Goal: Information Seeking & Learning: Learn about a topic

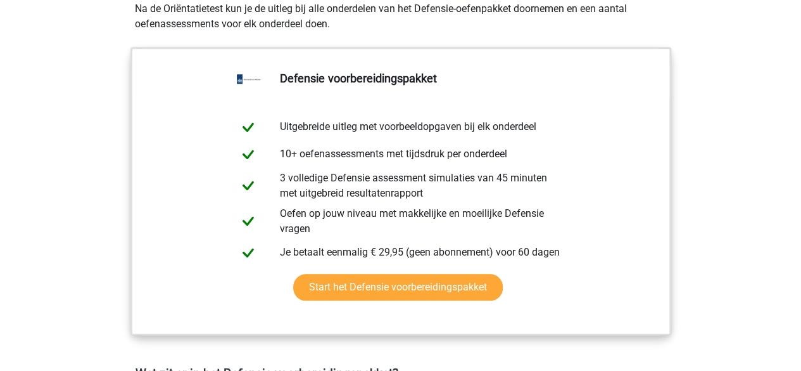
scroll to position [559, 0]
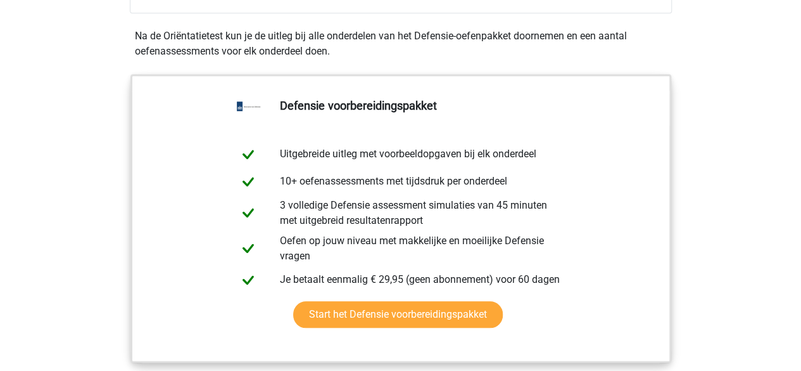
drag, startPoint x: 336, startPoint y: 49, endPoint x: 297, endPoint y: 25, distance: 45.5
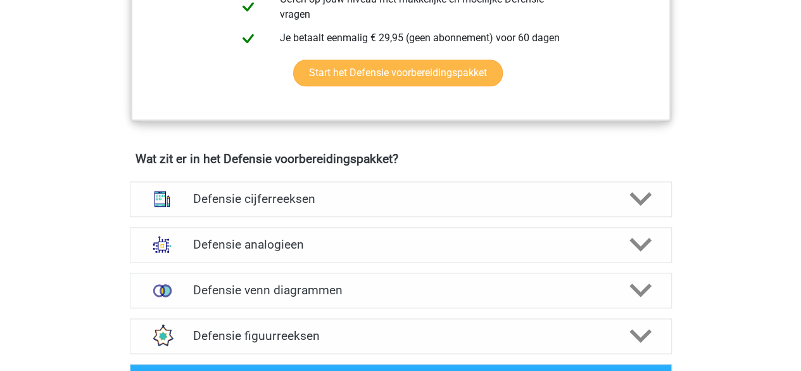
scroll to position [802, 0]
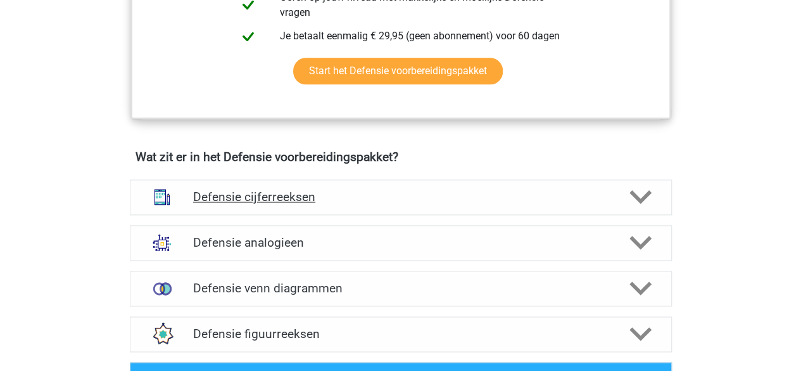
click at [396, 189] on h4 "Defensie cijferreeksen" at bounding box center [400, 196] width 415 height 15
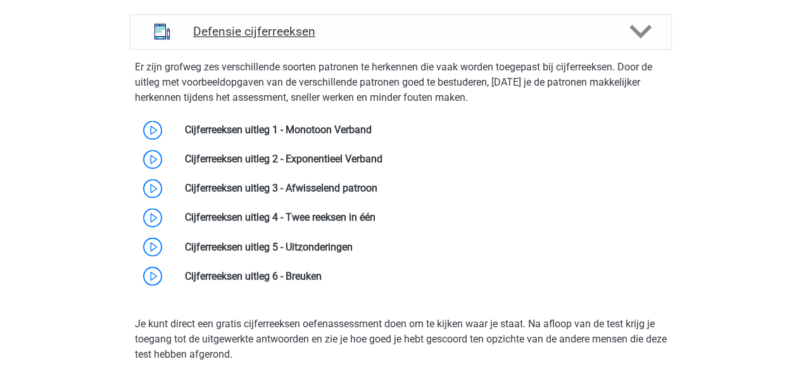
scroll to position [971, 0]
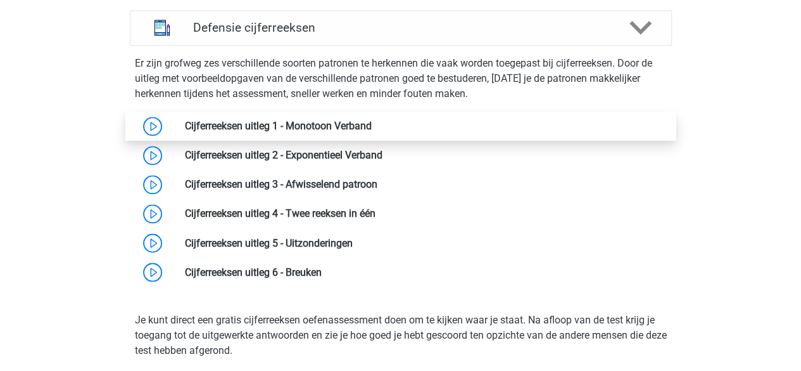
click at [372, 122] on link at bounding box center [372, 126] width 0 height 12
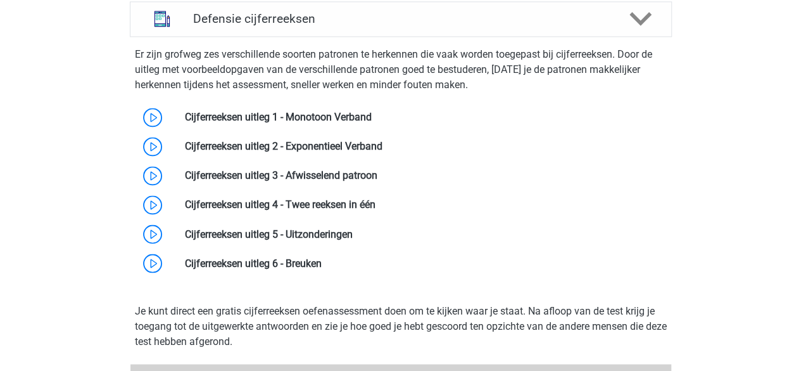
scroll to position [991, 0]
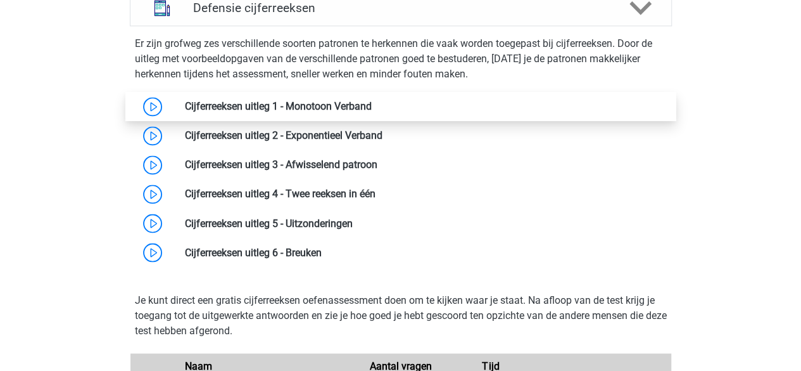
click at [372, 100] on link at bounding box center [372, 106] width 0 height 12
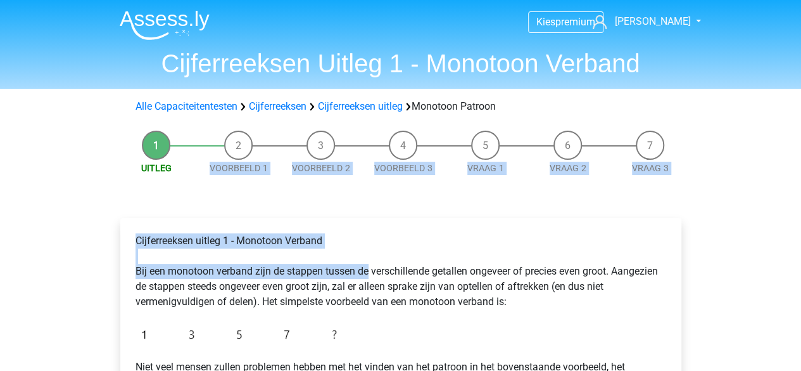
drag, startPoint x: 242, startPoint y: 147, endPoint x: 380, endPoint y: 307, distance: 211.6
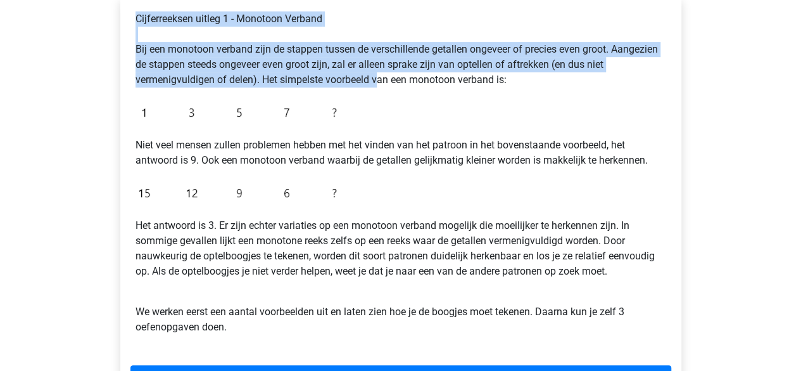
scroll to position [223, 0]
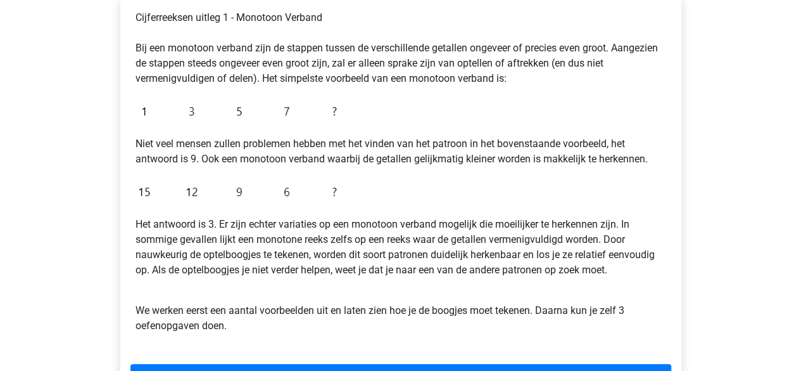
click at [429, 240] on p "Het antwoord is 3. Er zijn echter variaties op een monotoon verband mogelijk di…" at bounding box center [401, 247] width 531 height 61
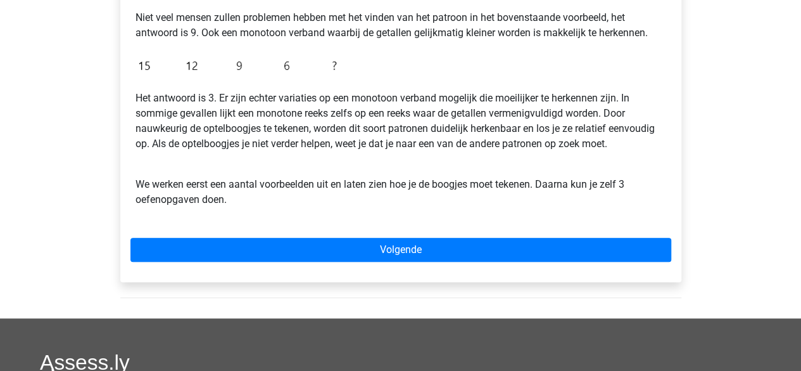
scroll to position [350, 0]
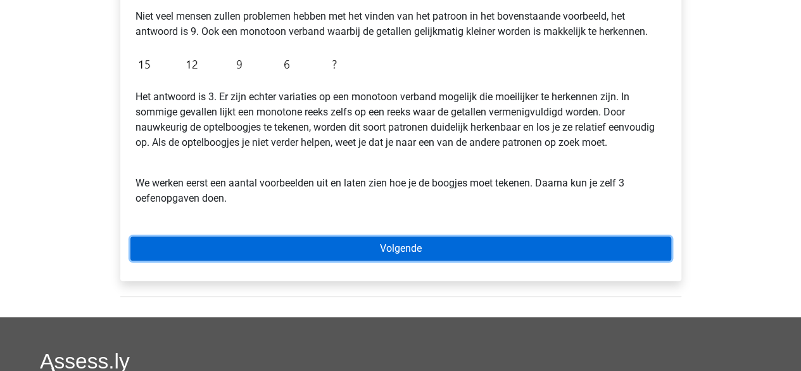
click at [398, 250] on link "Volgende" at bounding box center [400, 248] width 541 height 24
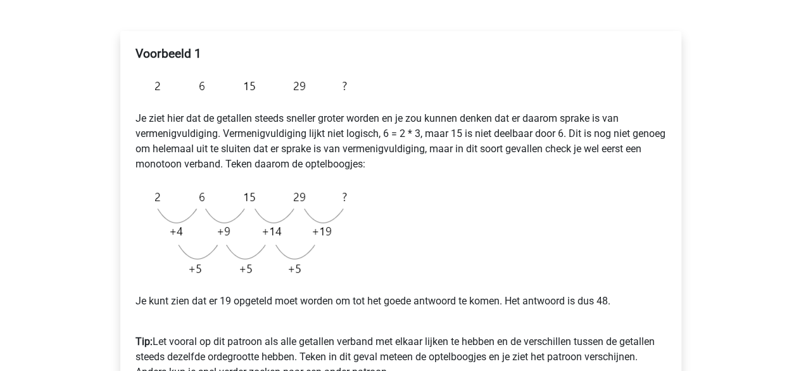
scroll to position [507, 0]
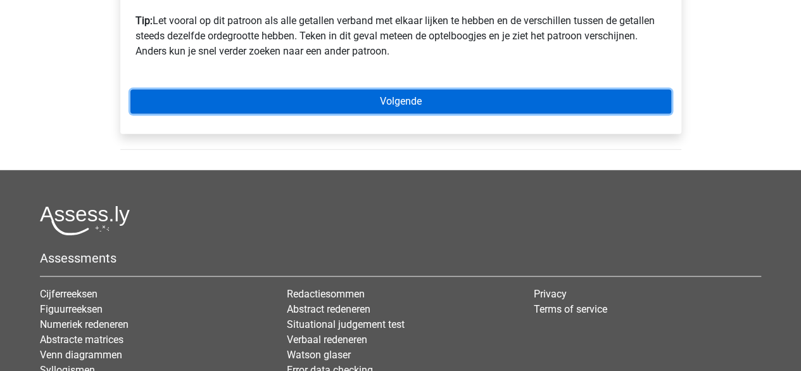
click at [390, 100] on link "Volgende" at bounding box center [400, 101] width 541 height 24
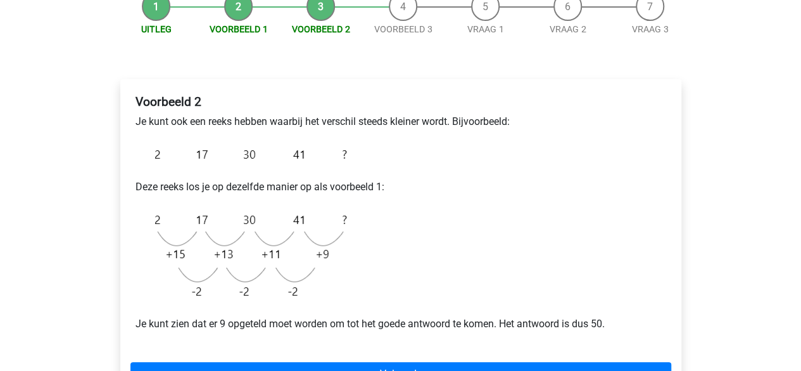
scroll to position [240, 0]
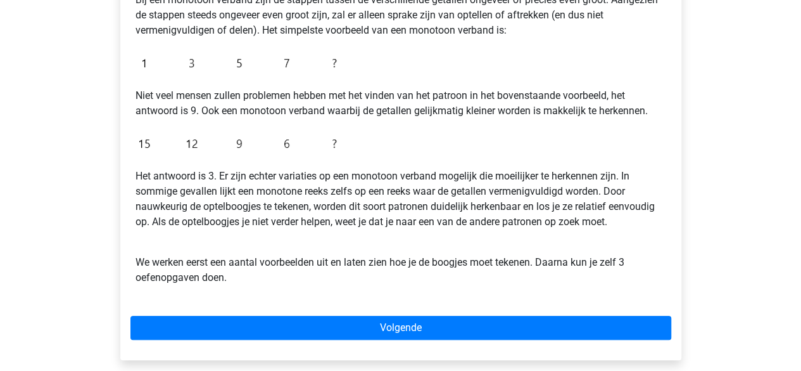
scroll to position [272, 0]
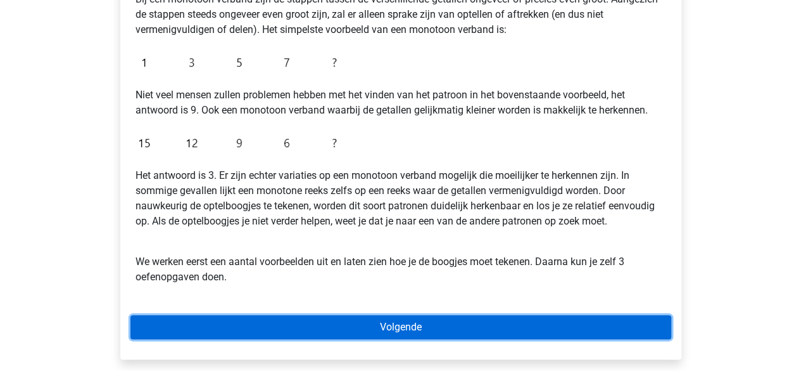
click at [402, 324] on link "Volgende" at bounding box center [400, 327] width 541 height 24
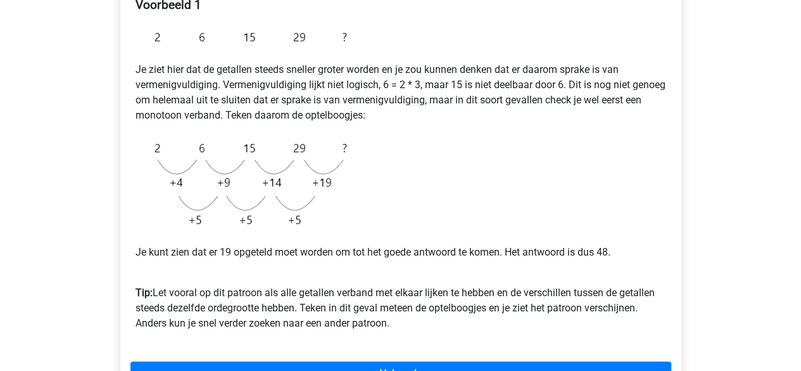
scroll to position [313, 0]
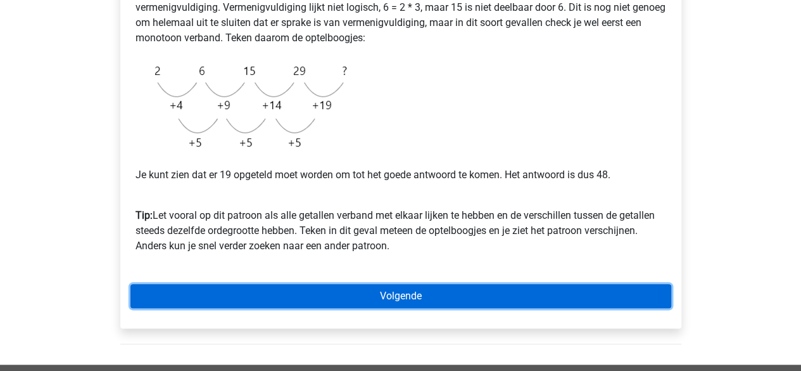
click at [395, 294] on link "Volgende" at bounding box center [400, 296] width 541 height 24
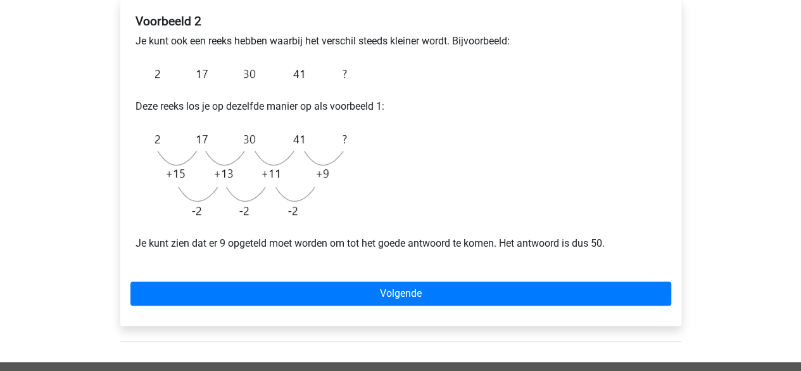
scroll to position [220, 0]
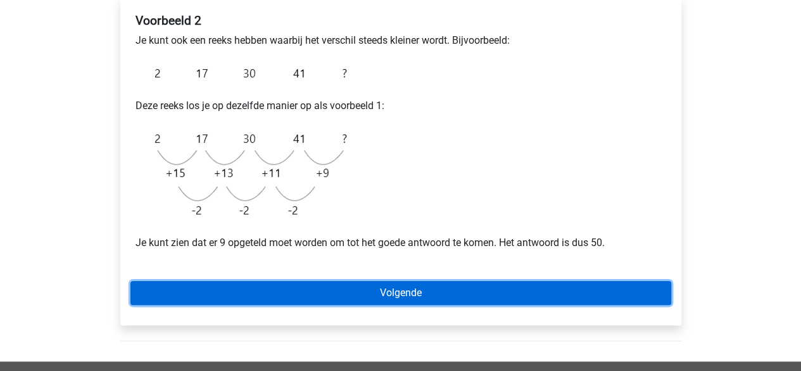
click at [353, 299] on link "Volgende" at bounding box center [400, 293] width 541 height 24
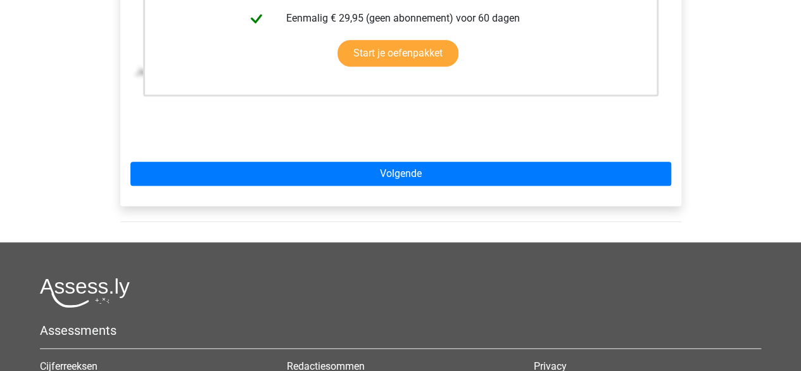
scroll to position [428, 0]
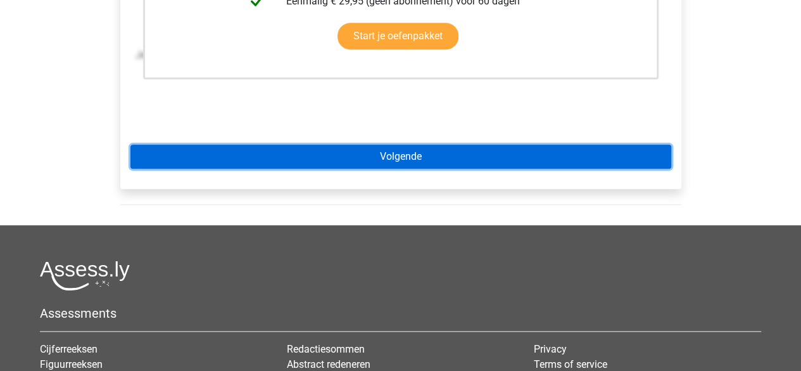
click at [385, 146] on link "Volgende" at bounding box center [400, 156] width 541 height 24
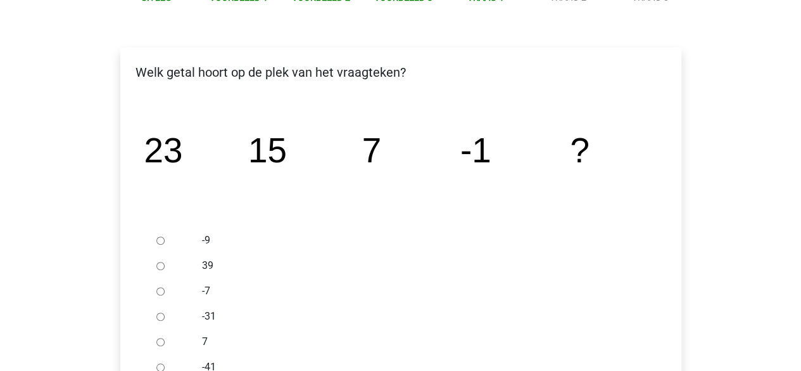
scroll to position [172, 0]
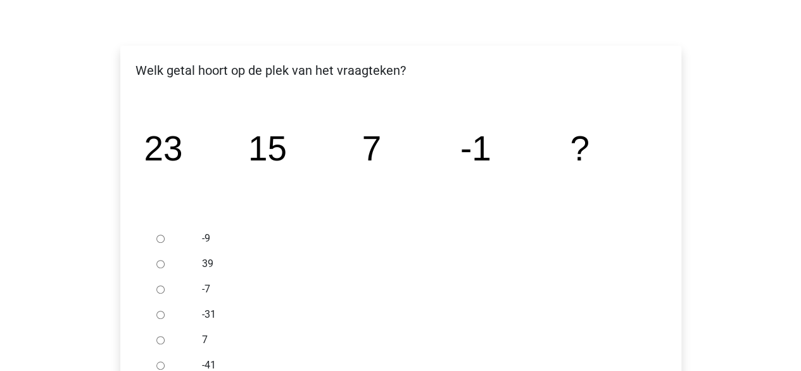
click at [159, 239] on input "-9" at bounding box center [160, 238] width 8 height 8
radio input "true"
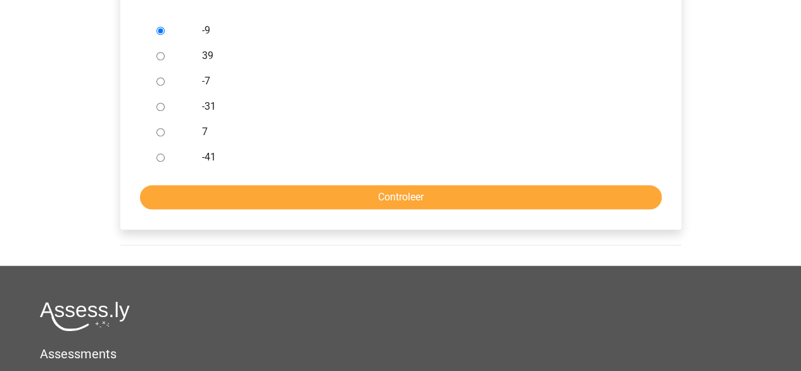
scroll to position [400, 0]
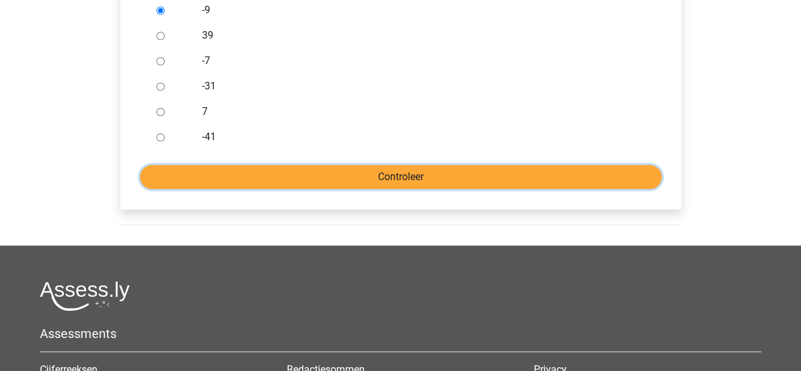
click at [350, 177] on input "Controleer" at bounding box center [401, 177] width 522 height 24
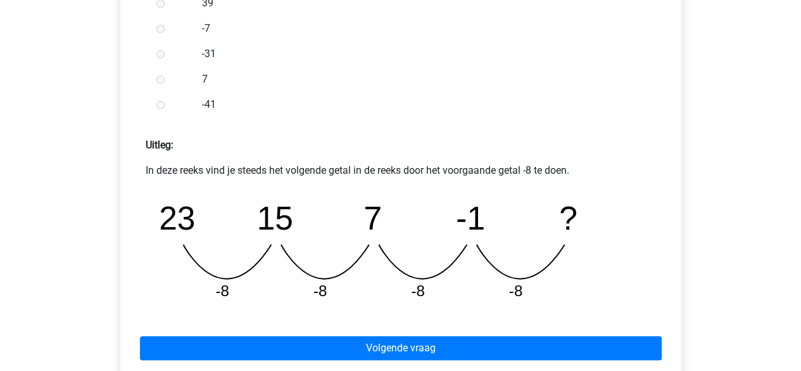
scroll to position [539, 0]
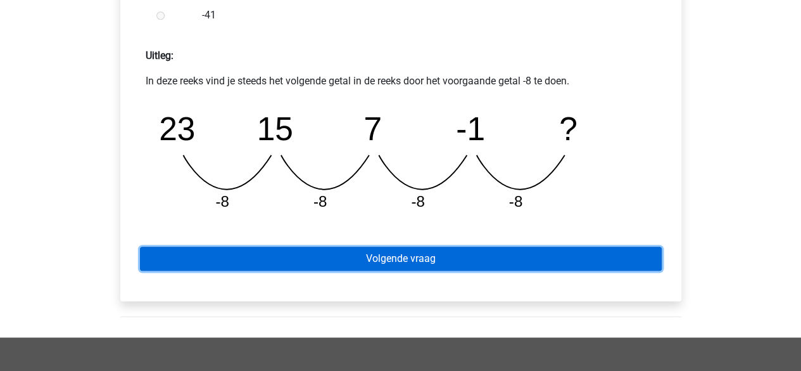
click at [365, 257] on link "Volgende vraag" at bounding box center [401, 258] width 522 height 24
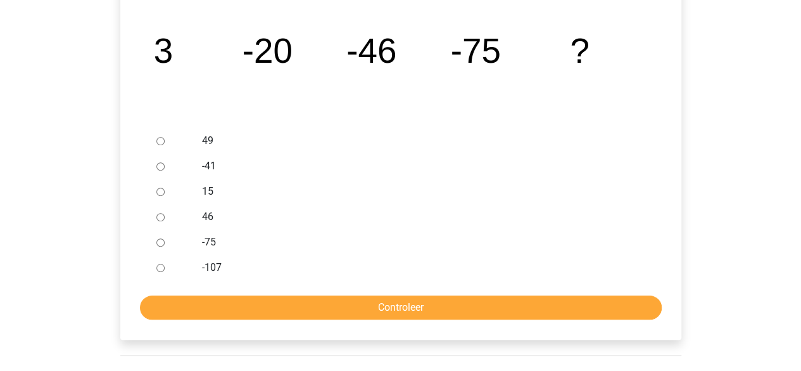
scroll to position [272, 0]
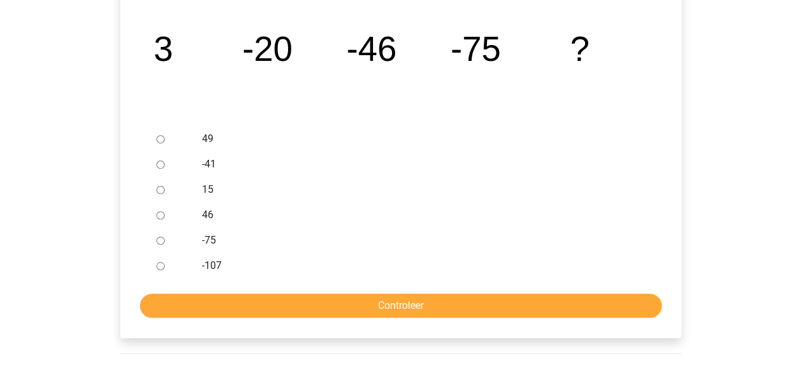
click at [158, 191] on input "15" at bounding box center [160, 190] width 8 height 8
radio input "true"
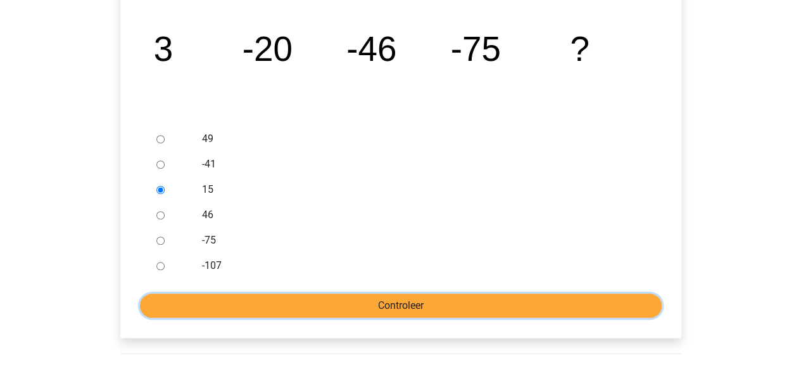
click at [360, 307] on input "Controleer" at bounding box center [401, 305] width 522 height 24
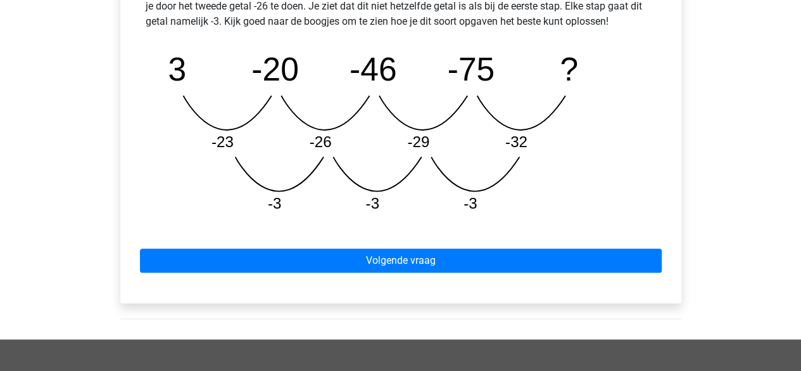
scroll to position [624, 0]
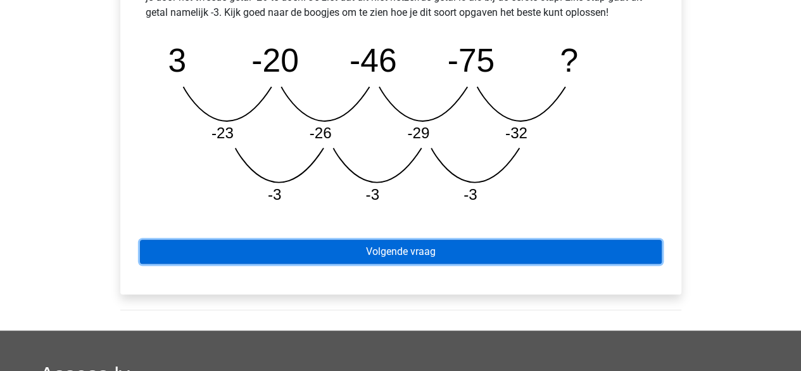
click at [410, 256] on link "Volgende vraag" at bounding box center [401, 251] width 522 height 24
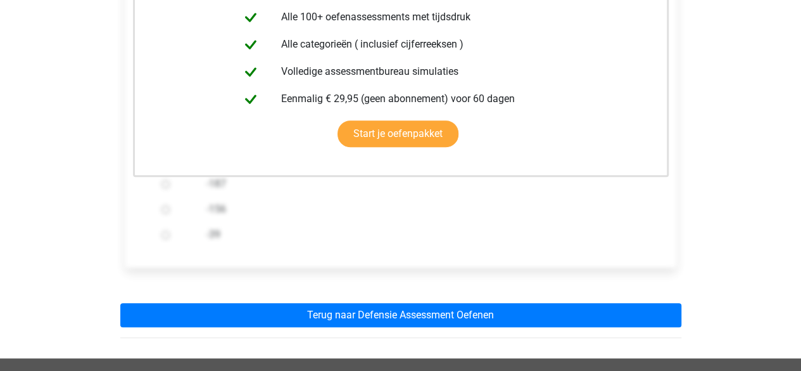
scroll to position [343, 0]
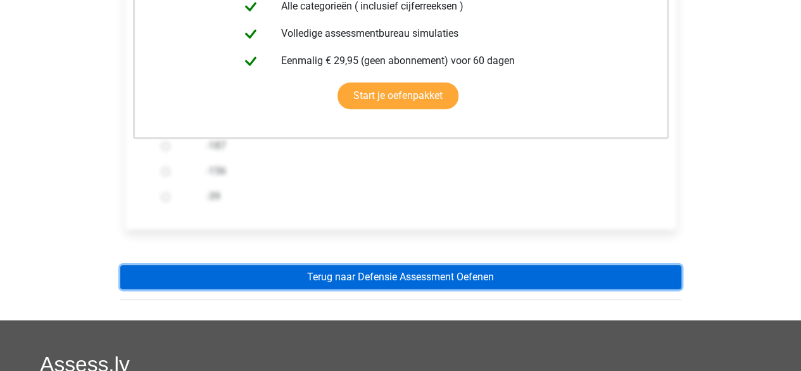
click at [377, 272] on link "Terug naar Defensie Assessment Oefenen" at bounding box center [400, 277] width 561 height 24
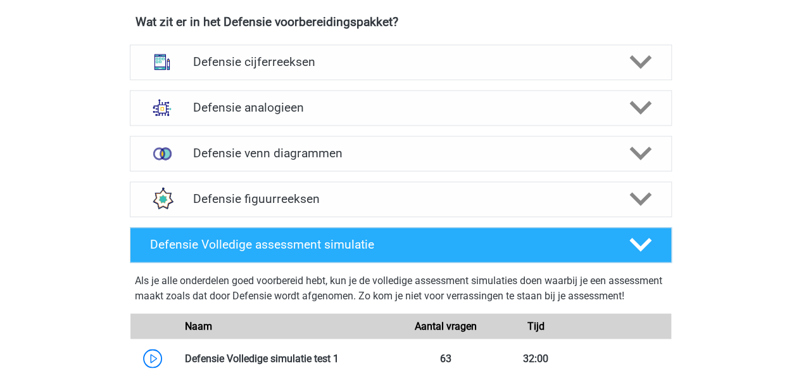
scroll to position [878, 0]
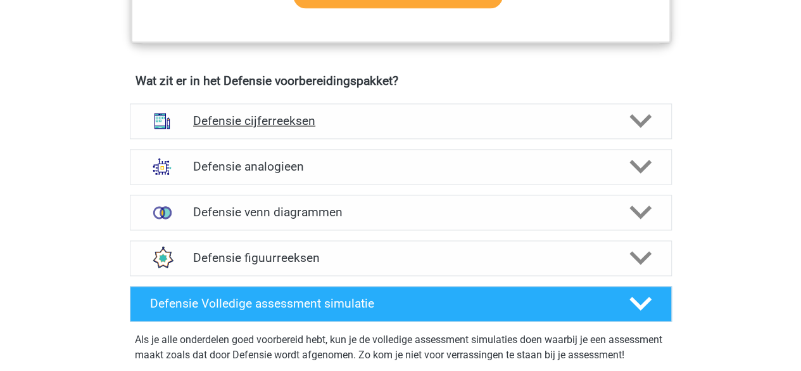
click at [385, 129] on div "Defensie cijferreeksen" at bounding box center [401, 120] width 542 height 35
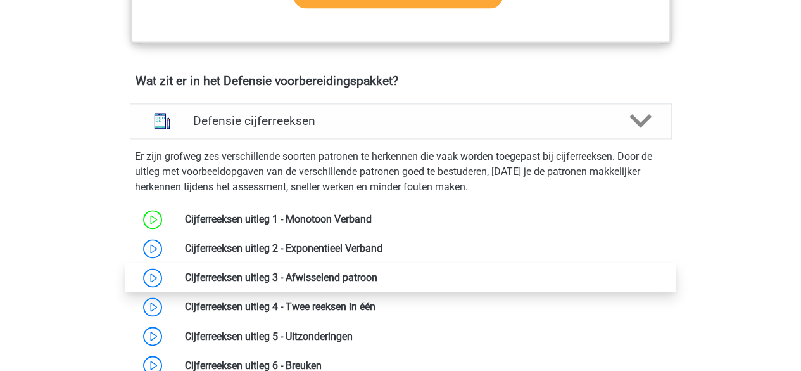
scroll to position [995, 0]
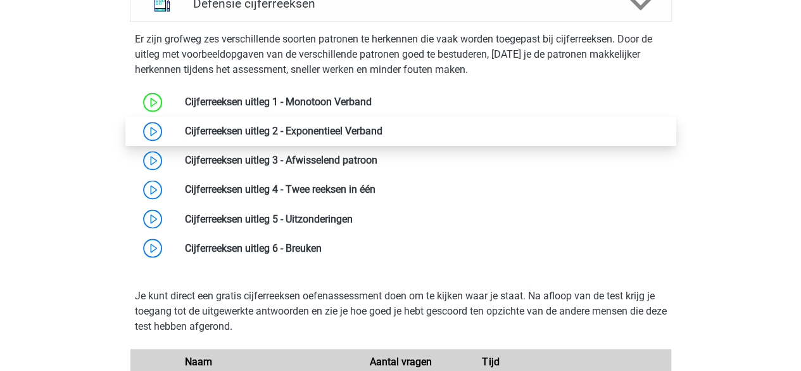
click at [383, 127] on link at bounding box center [383, 131] width 0 height 12
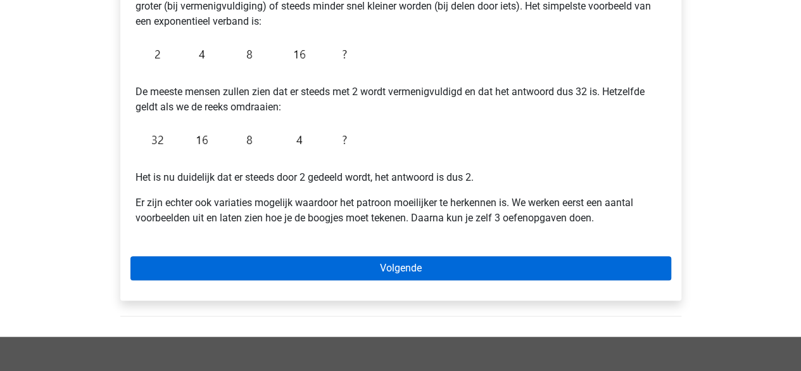
scroll to position [281, 0]
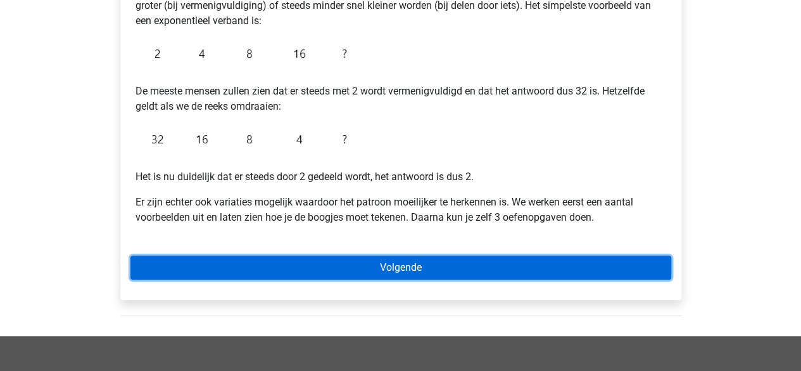
click at [318, 256] on link "Volgende" at bounding box center [400, 267] width 541 height 24
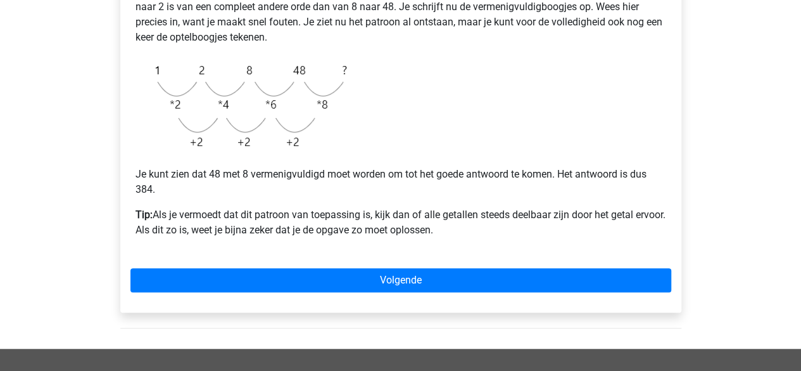
scroll to position [320, 0]
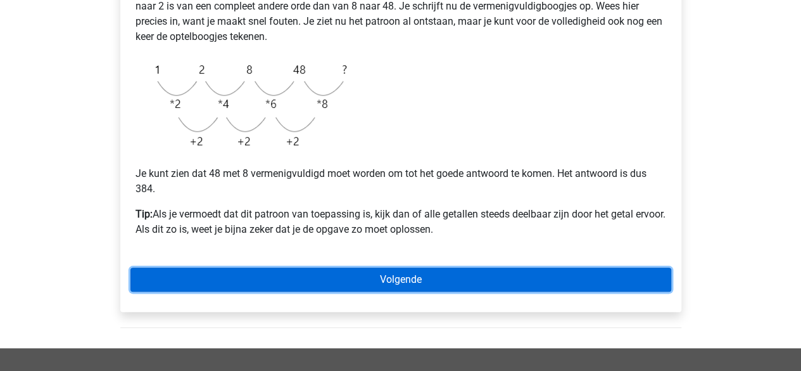
click at [390, 286] on link "Volgende" at bounding box center [400, 279] width 541 height 24
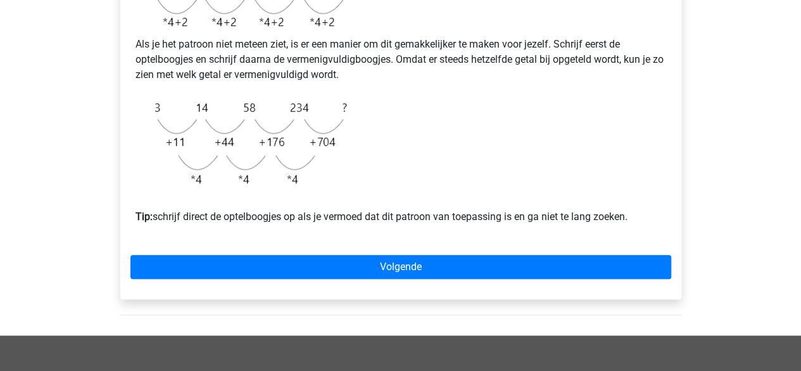
scroll to position [385, 0]
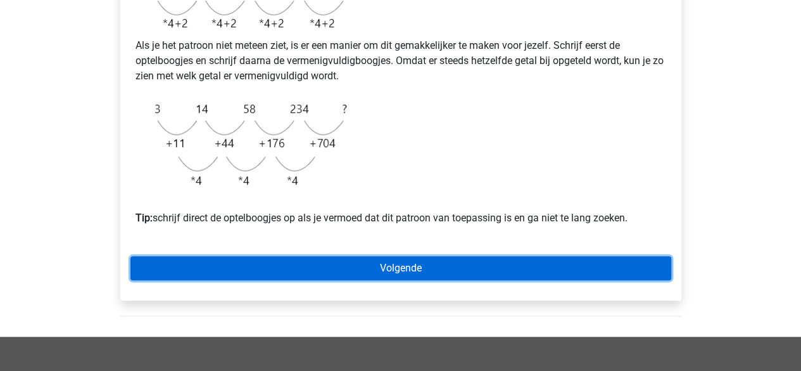
click at [416, 280] on link "Volgende" at bounding box center [400, 268] width 541 height 24
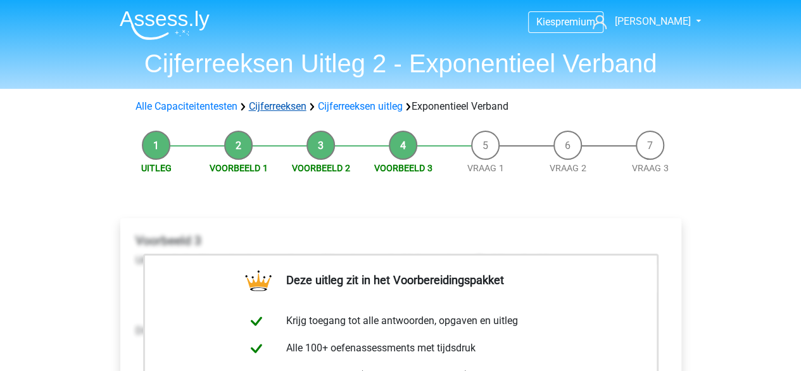
click at [276, 110] on link "Cijferreeksen" at bounding box center [278, 106] width 58 height 12
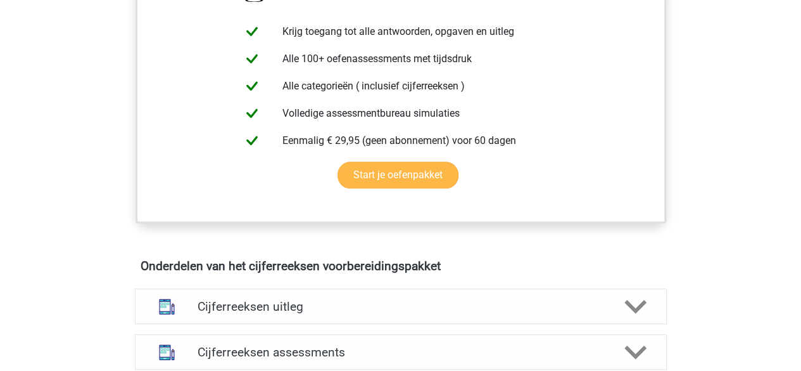
scroll to position [742, 0]
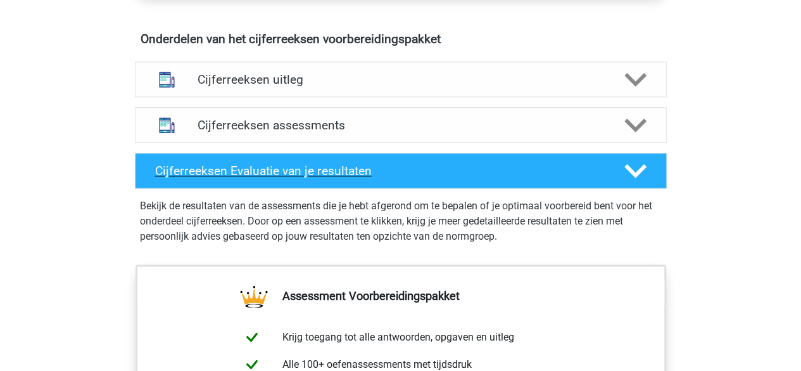
click at [324, 178] on h4 "Cijferreeksen Evaluatie van je resultaten" at bounding box center [379, 170] width 449 height 15
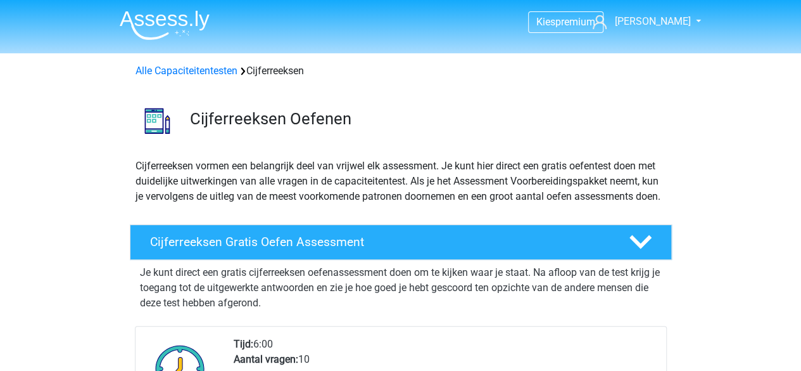
scroll to position [2, 0]
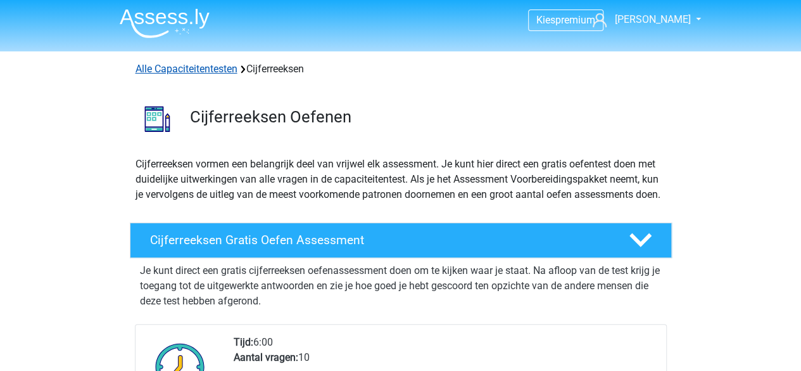
click at [223, 70] on link "Alle Capaciteitentesten" at bounding box center [187, 69] width 102 height 12
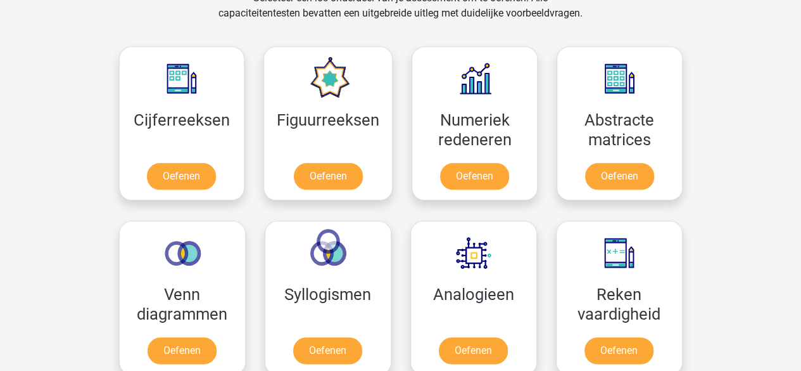
scroll to position [547, 0]
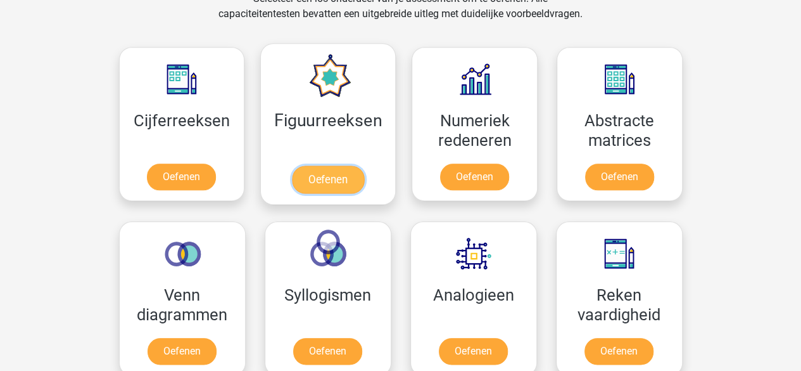
click at [353, 165] on link "Oefenen" at bounding box center [328, 179] width 72 height 28
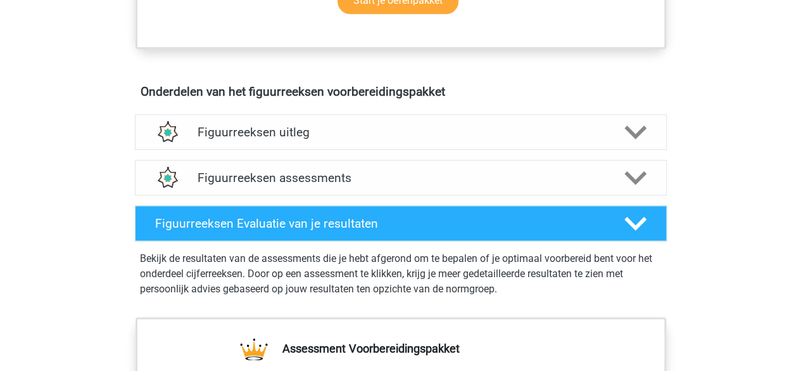
scroll to position [689, 0]
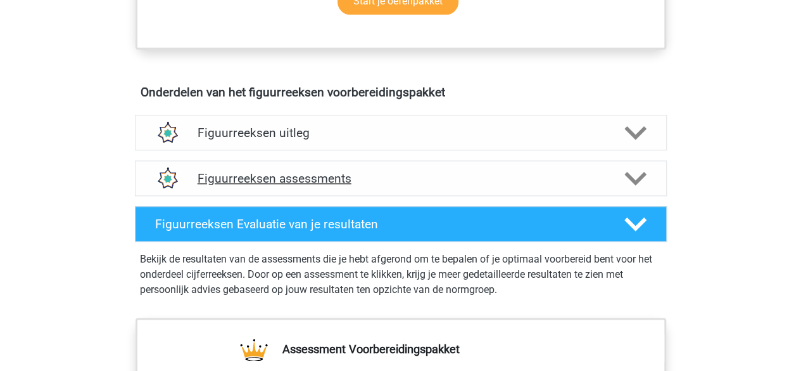
click at [347, 176] on h4 "Figuurreeksen assessments" at bounding box center [401, 178] width 407 height 15
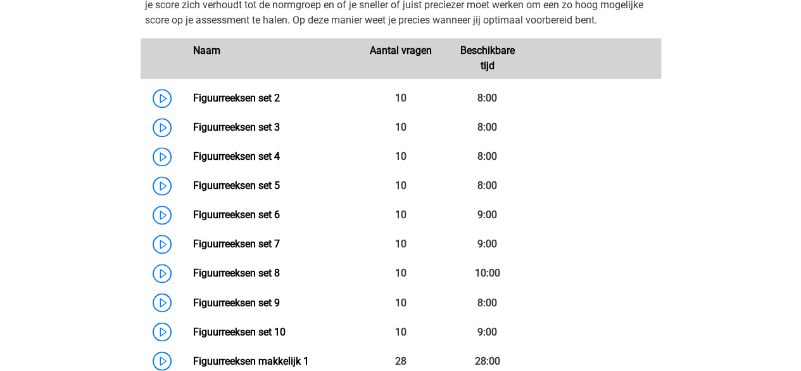
scroll to position [913, 0]
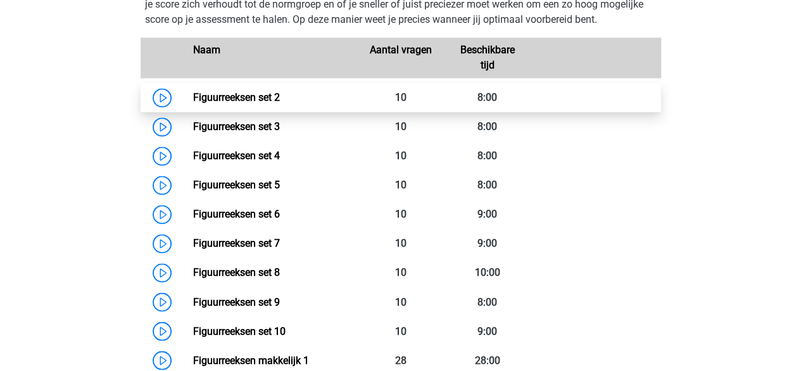
click at [260, 103] on link "Figuurreeksen set 2" at bounding box center [236, 97] width 87 height 12
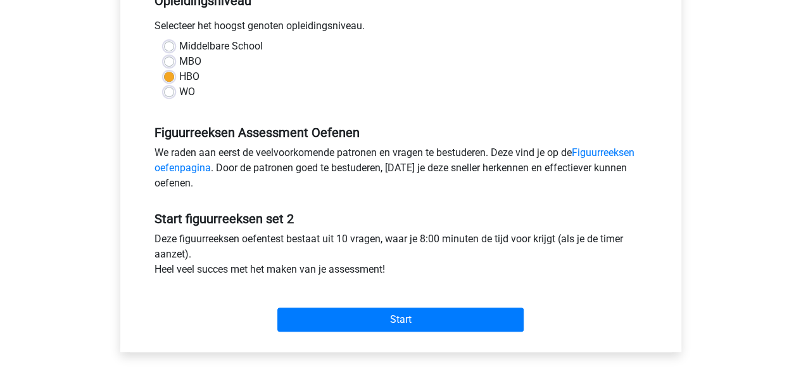
scroll to position [227, 0]
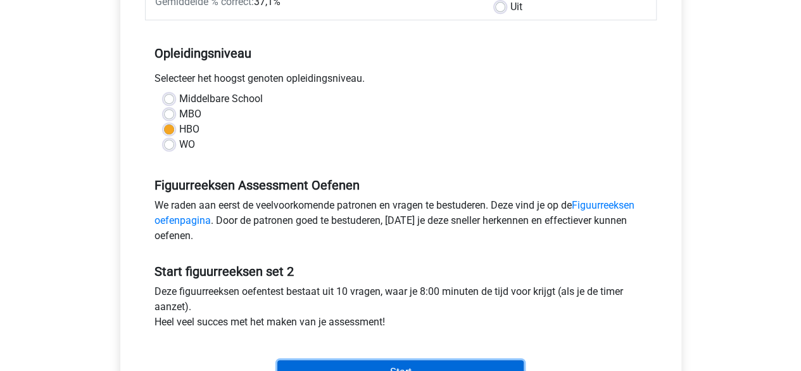
click at [403, 367] on input "Start" at bounding box center [400, 372] width 246 height 24
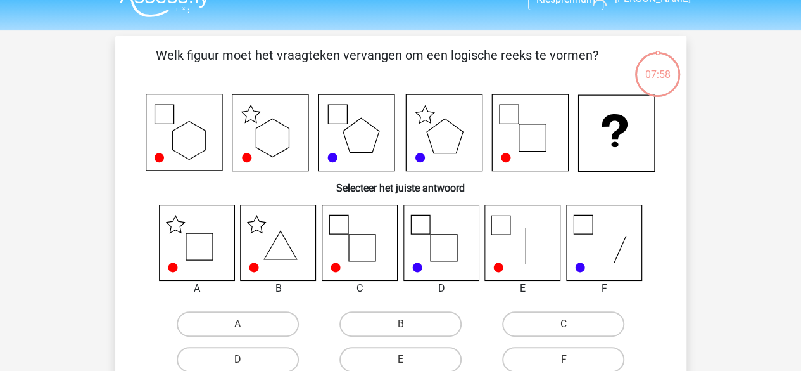
scroll to position [24, 0]
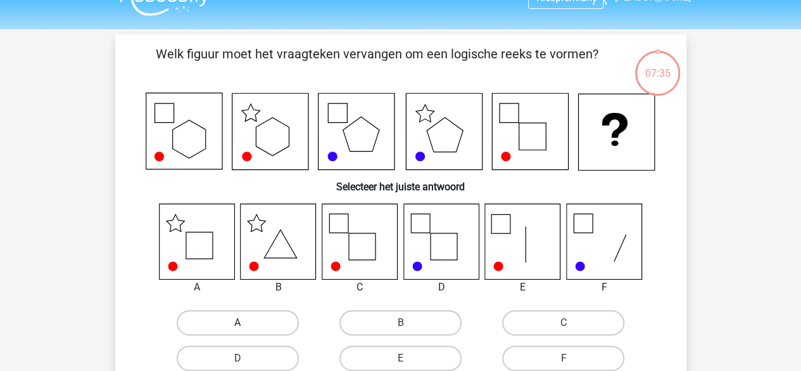
click at [223, 325] on label "A" at bounding box center [238, 322] width 122 height 25
click at [238, 325] on input "A" at bounding box center [242, 326] width 8 height 8
radio input "true"
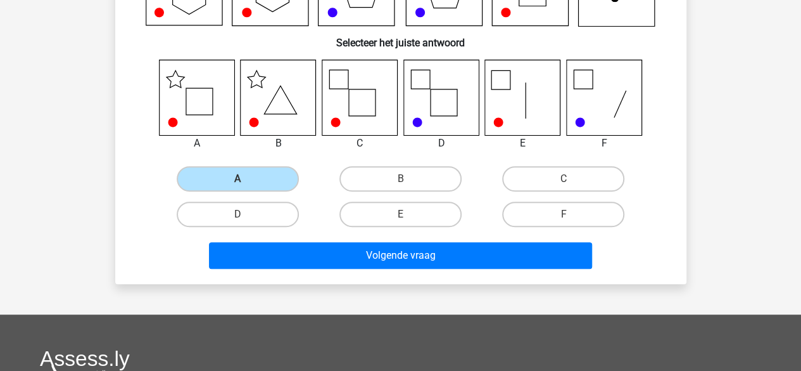
scroll to position [169, 0]
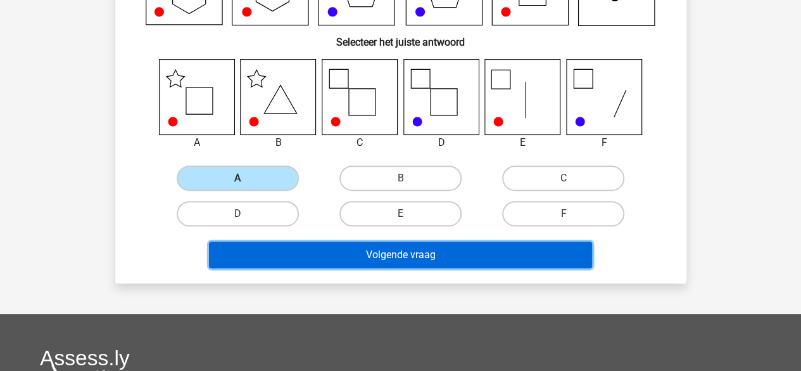
click at [417, 251] on button "Volgende vraag" at bounding box center [400, 254] width 383 height 27
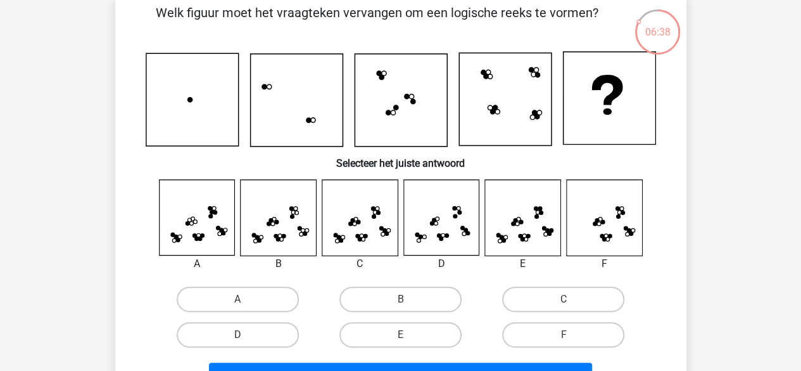
scroll to position [66, 0]
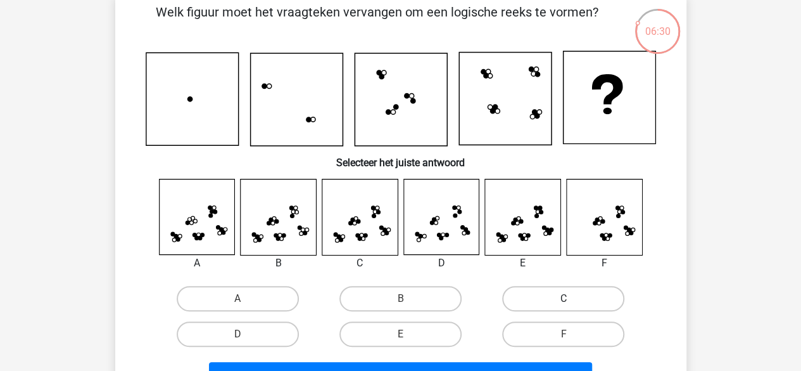
click at [551, 296] on label "C" at bounding box center [563, 298] width 122 height 25
click at [564, 298] on input "C" at bounding box center [568, 302] width 8 height 8
radio input "true"
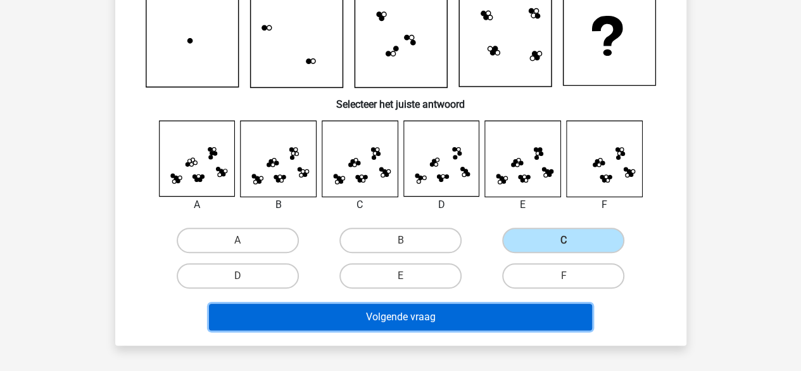
click at [414, 309] on button "Volgende vraag" at bounding box center [400, 316] width 383 height 27
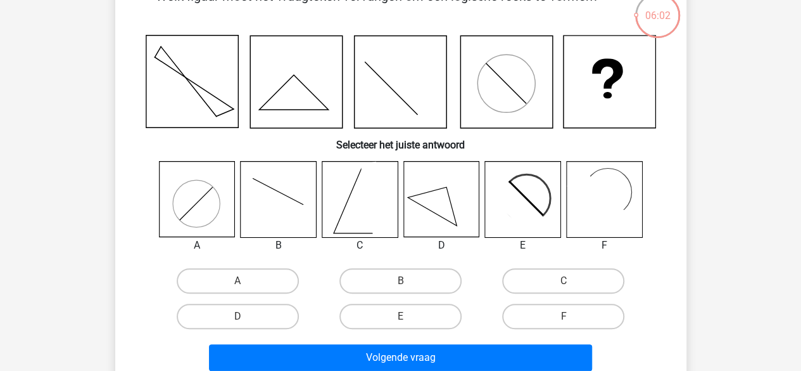
scroll to position [81, 0]
click at [556, 321] on label "F" at bounding box center [563, 316] width 122 height 25
click at [564, 321] on input "F" at bounding box center [568, 321] width 8 height 8
radio input "true"
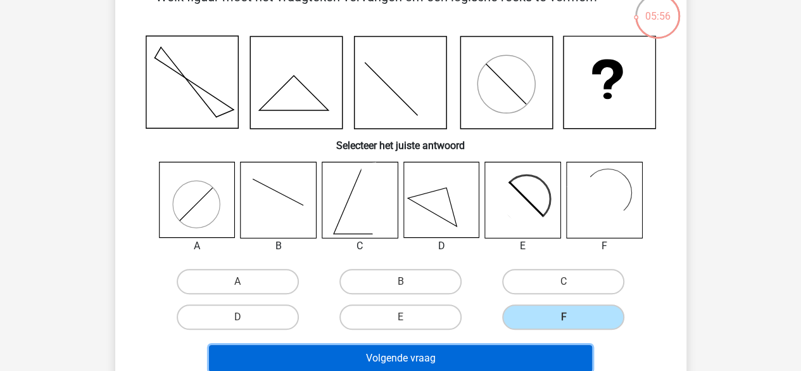
click at [466, 349] on button "Volgende vraag" at bounding box center [400, 358] width 383 height 27
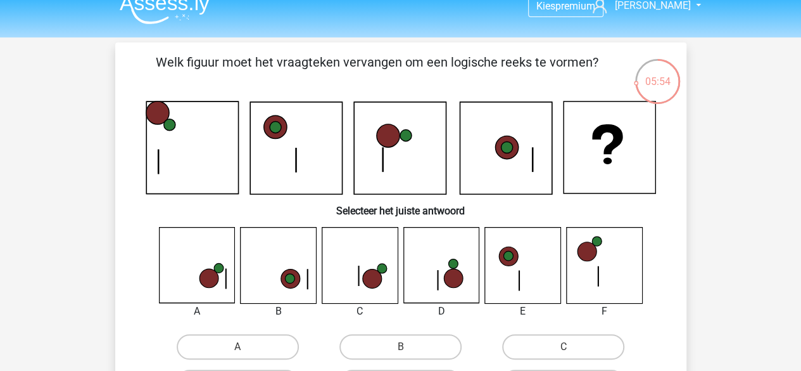
scroll to position [15, 0]
click at [541, 350] on label "C" at bounding box center [563, 346] width 122 height 25
click at [564, 350] on input "C" at bounding box center [568, 351] width 8 height 8
radio input "true"
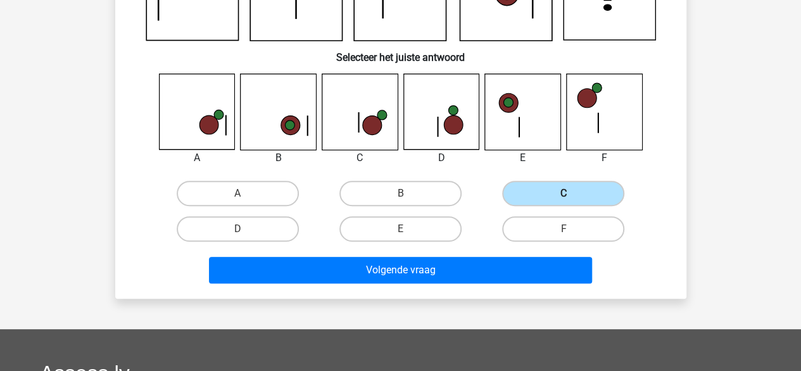
scroll to position [174, 0]
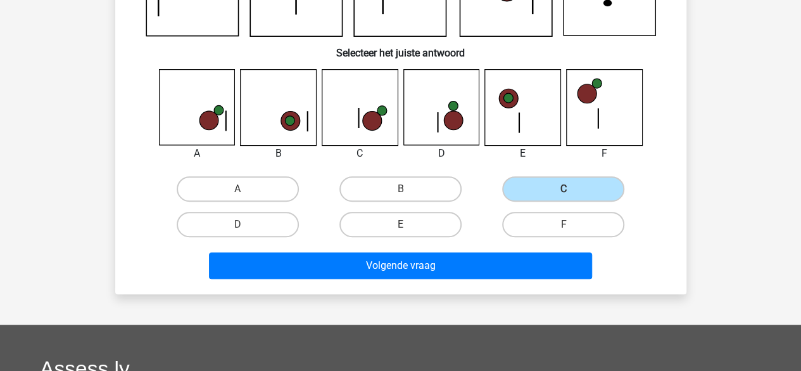
click at [476, 250] on div "Volgende vraag" at bounding box center [401, 263] width 531 height 42
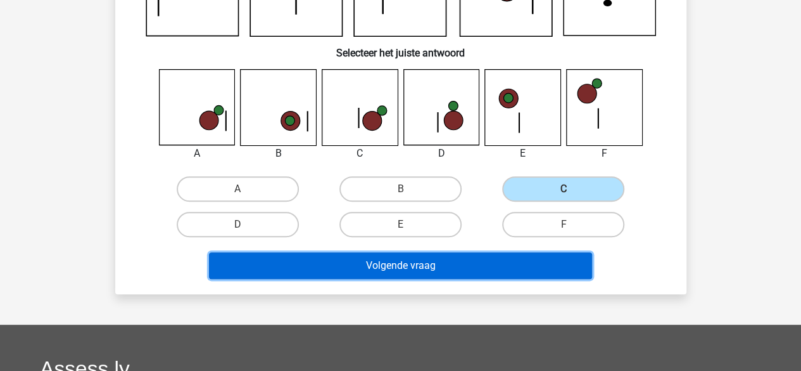
click at [471, 262] on button "Volgende vraag" at bounding box center [400, 265] width 383 height 27
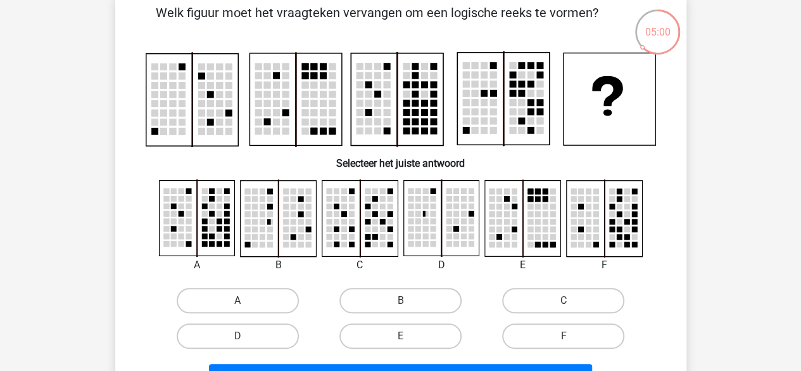
scroll to position [68, 0]
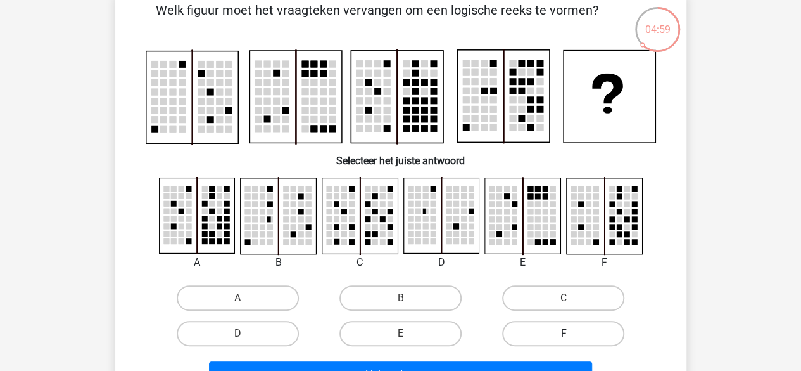
click at [543, 331] on label "F" at bounding box center [563, 333] width 122 height 25
click at [564, 333] on input "F" at bounding box center [568, 337] width 8 height 8
radio input "true"
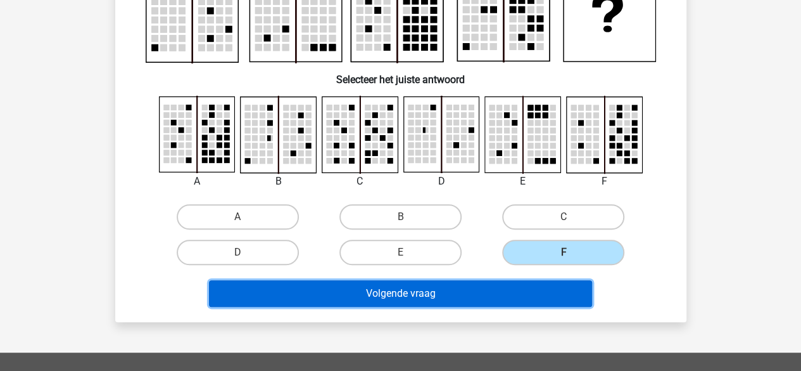
click at [487, 298] on button "Volgende vraag" at bounding box center [400, 293] width 383 height 27
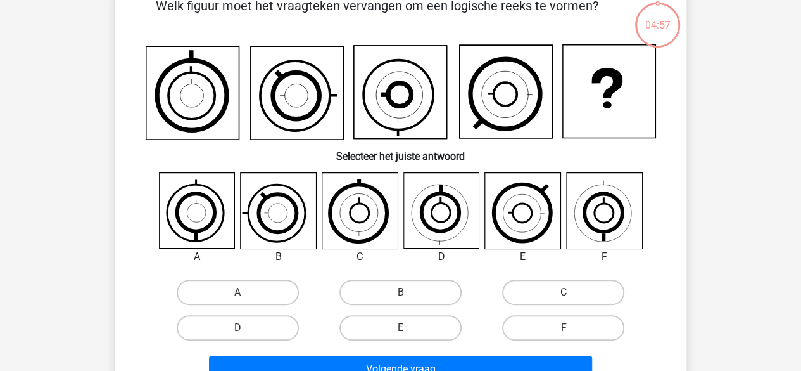
scroll to position [58, 0]
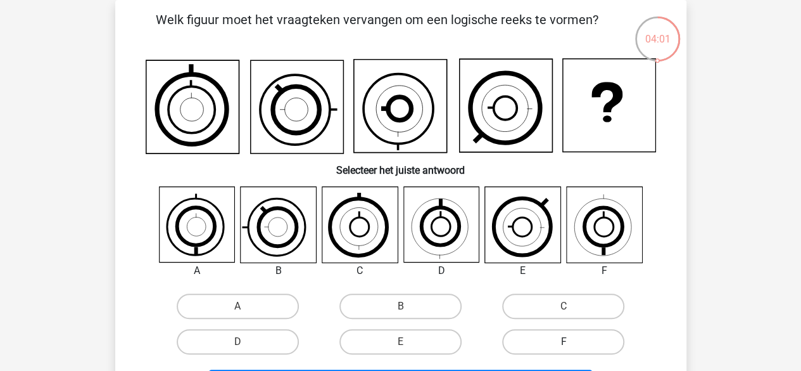
click at [540, 340] on label "F" at bounding box center [563, 341] width 122 height 25
click at [564, 341] on input "F" at bounding box center [568, 345] width 8 height 8
radio input "true"
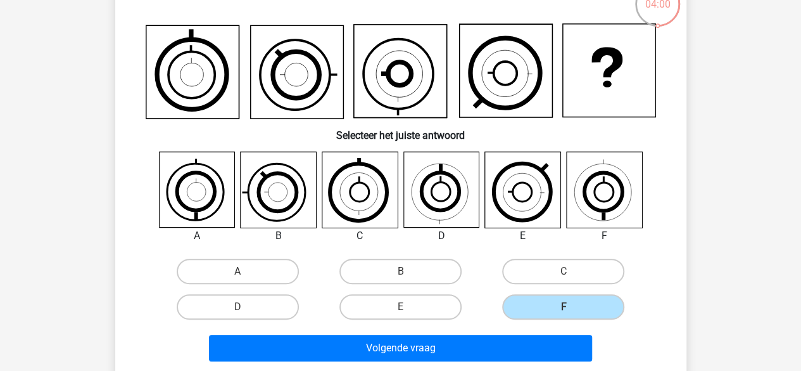
click at [513, 332] on div "Volgende vraag" at bounding box center [401, 345] width 531 height 42
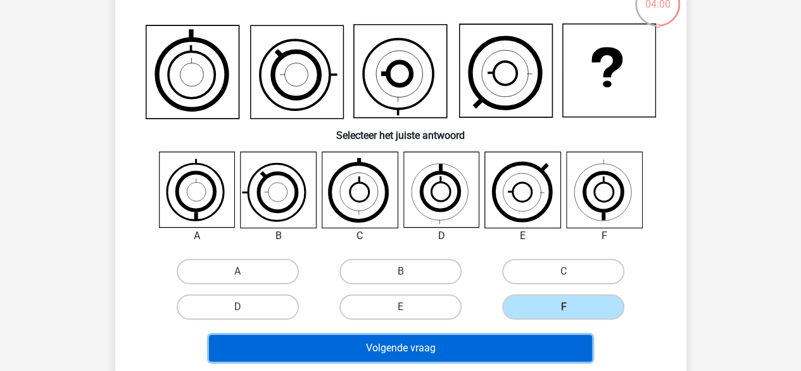
click at [511, 336] on button "Volgende vraag" at bounding box center [400, 347] width 383 height 27
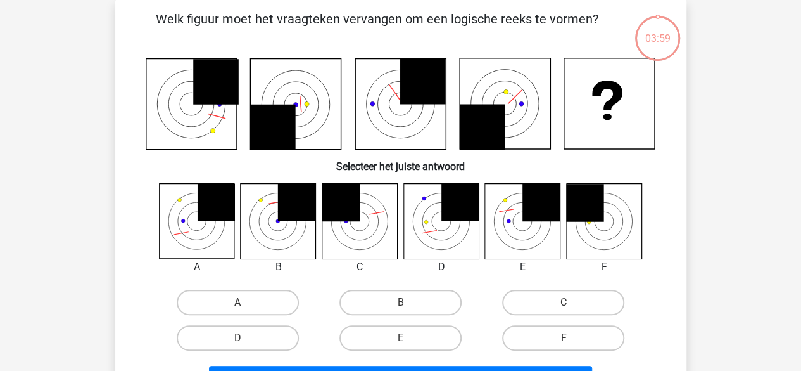
scroll to position [58, 0]
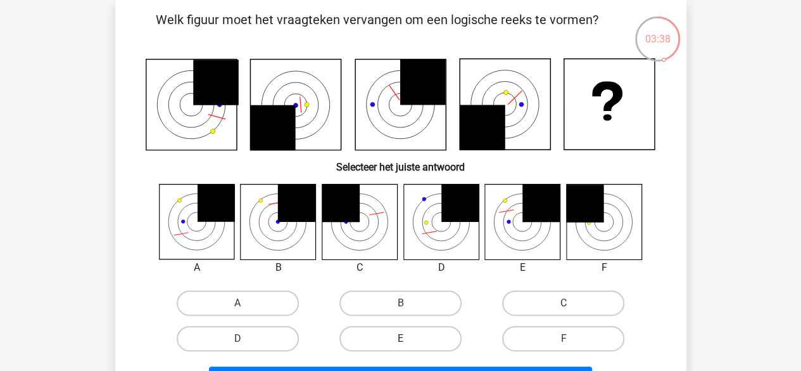
click at [410, 339] on label "E" at bounding box center [401, 338] width 122 height 25
click at [409, 339] on input "E" at bounding box center [404, 342] width 8 height 8
radio input "true"
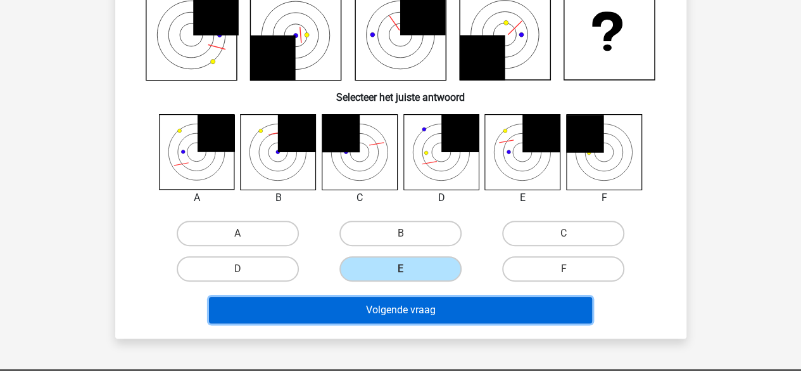
click at [389, 305] on button "Volgende vraag" at bounding box center [400, 309] width 383 height 27
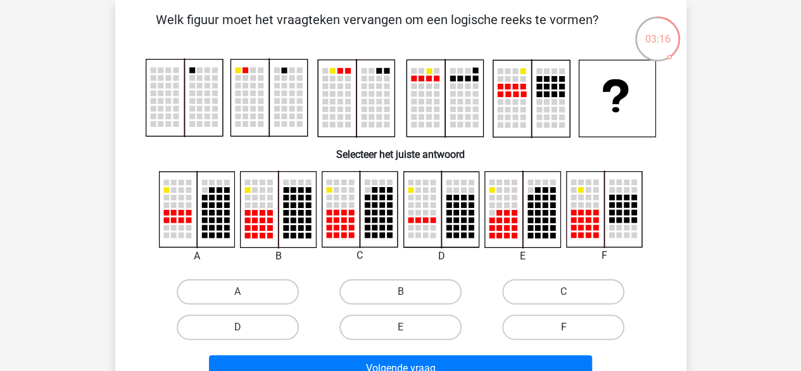
click at [566, 320] on label "F" at bounding box center [563, 326] width 122 height 25
click at [566, 327] on input "F" at bounding box center [568, 331] width 8 height 8
radio input "true"
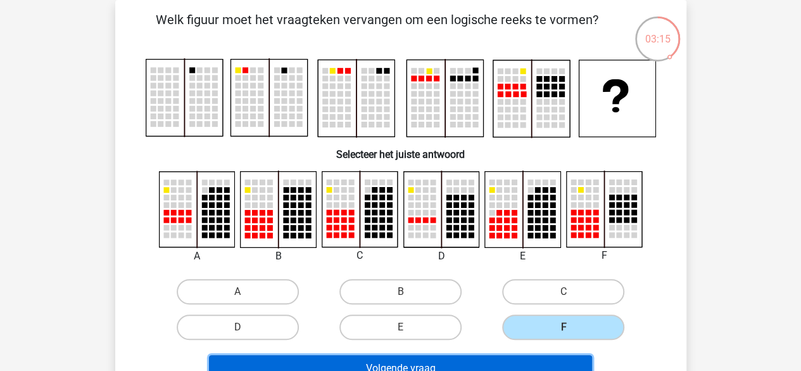
click at [509, 359] on button "Volgende vraag" at bounding box center [400, 368] width 383 height 27
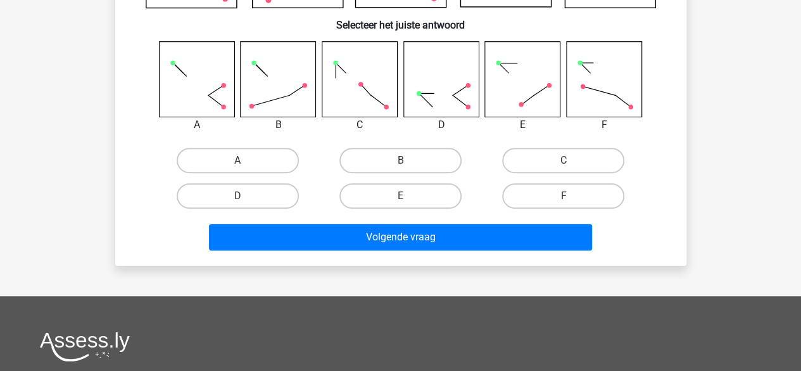
scroll to position [201, 0]
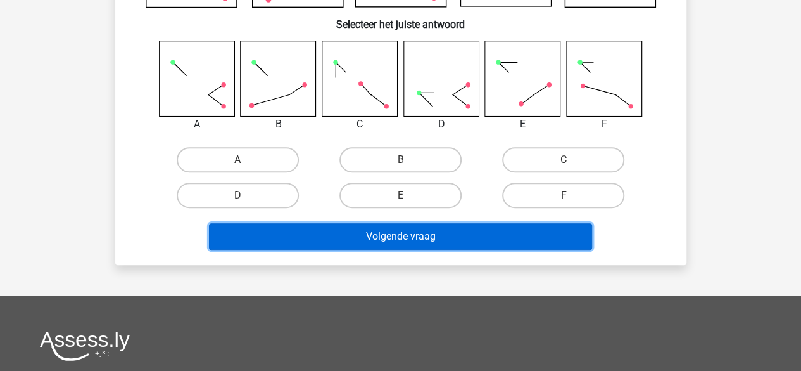
click at [393, 238] on button "Volgende vraag" at bounding box center [400, 236] width 383 height 27
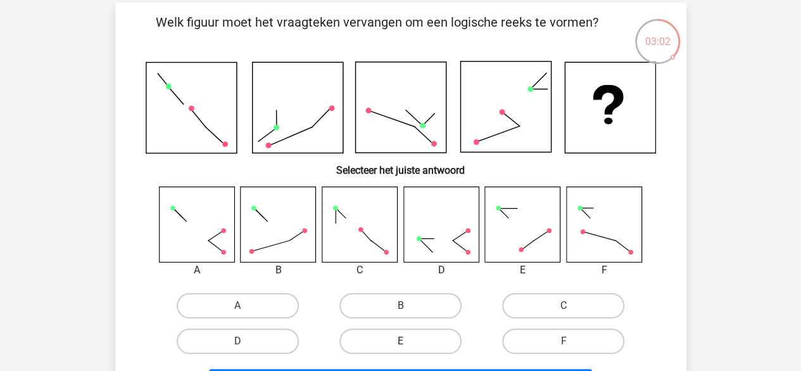
scroll to position [0, 0]
